Goal: Find specific page/section: Find specific page/section

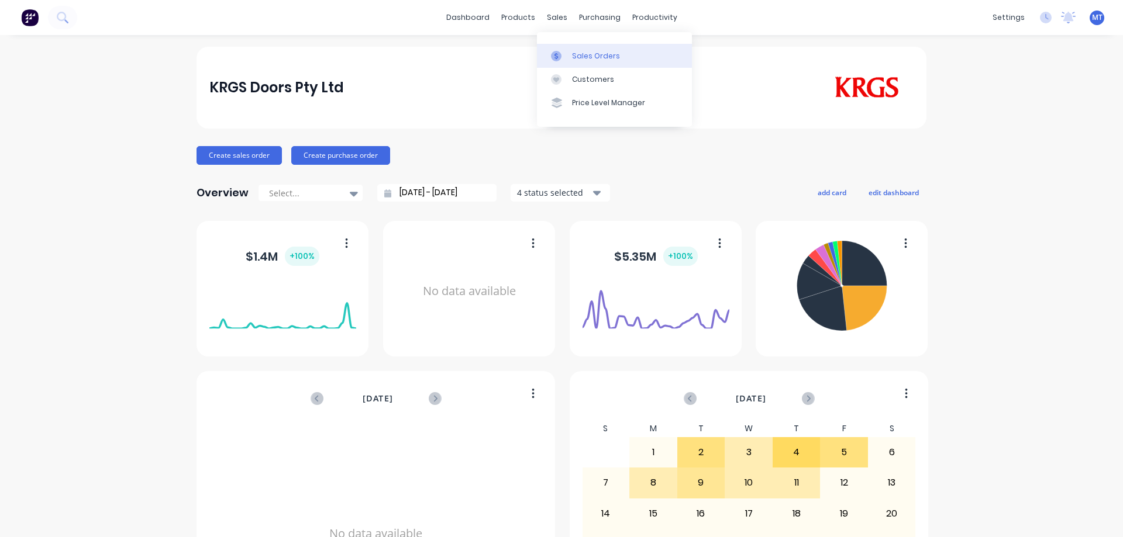
click at [573, 62] on link "Sales Orders" at bounding box center [614, 55] width 155 height 23
